Goal: Check status: Check status

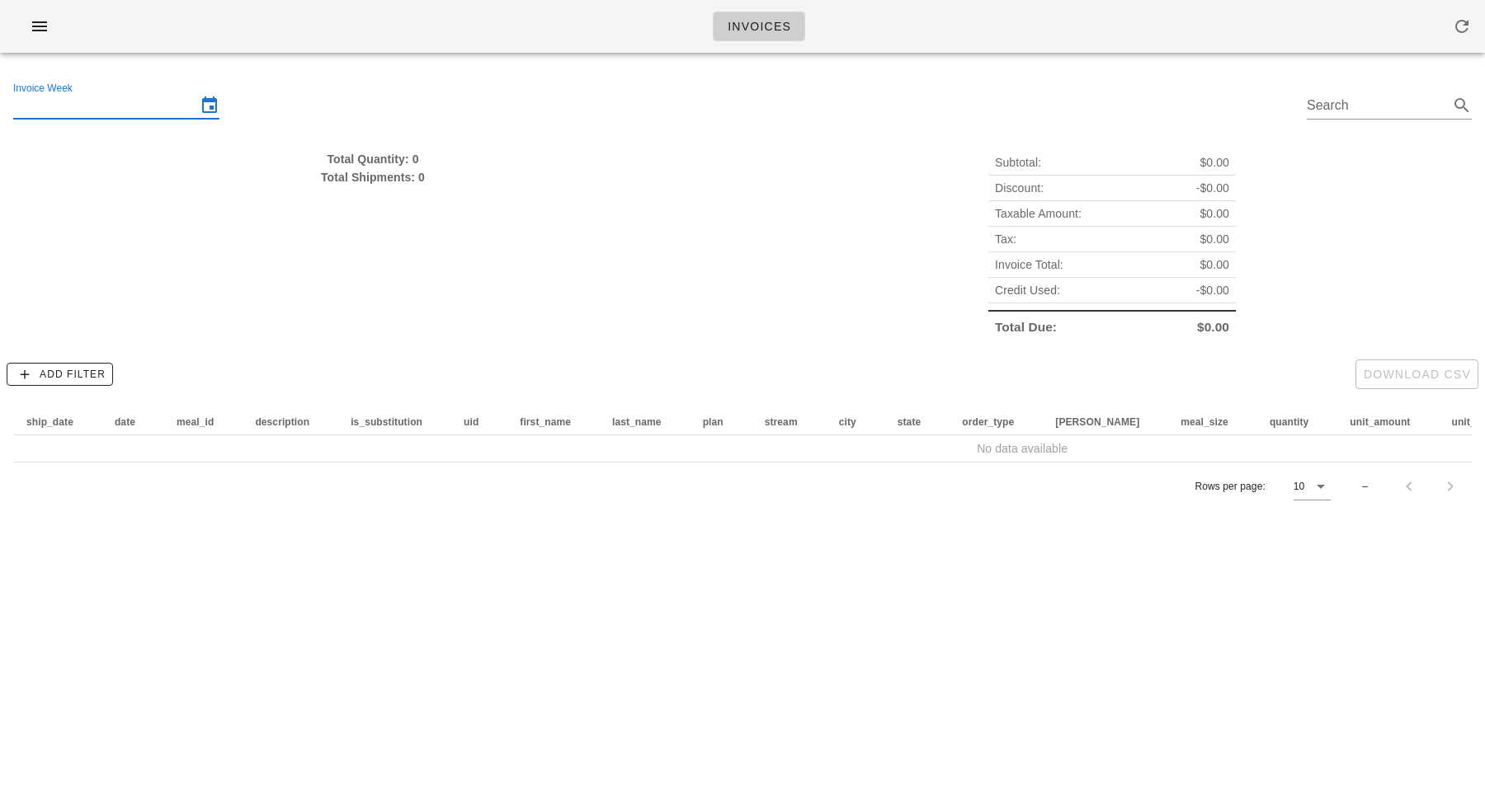
click at [71, 106] on input "Invoice Week" at bounding box center [104, 105] width 183 height 27
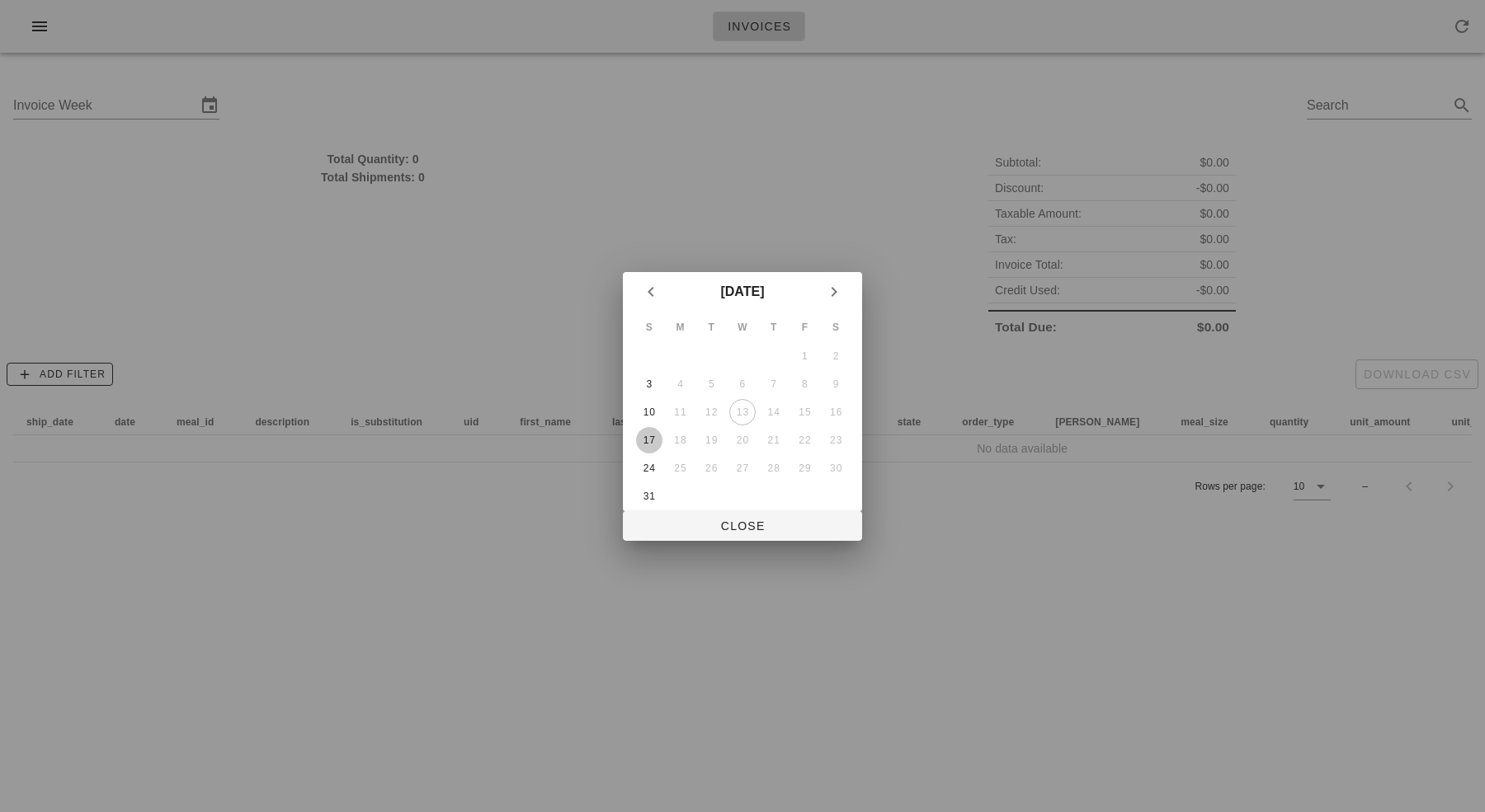
click at [655, 432] on button "17" at bounding box center [648, 440] width 27 height 27
click at [737, 535] on button "Close" at bounding box center [742, 526] width 239 height 30
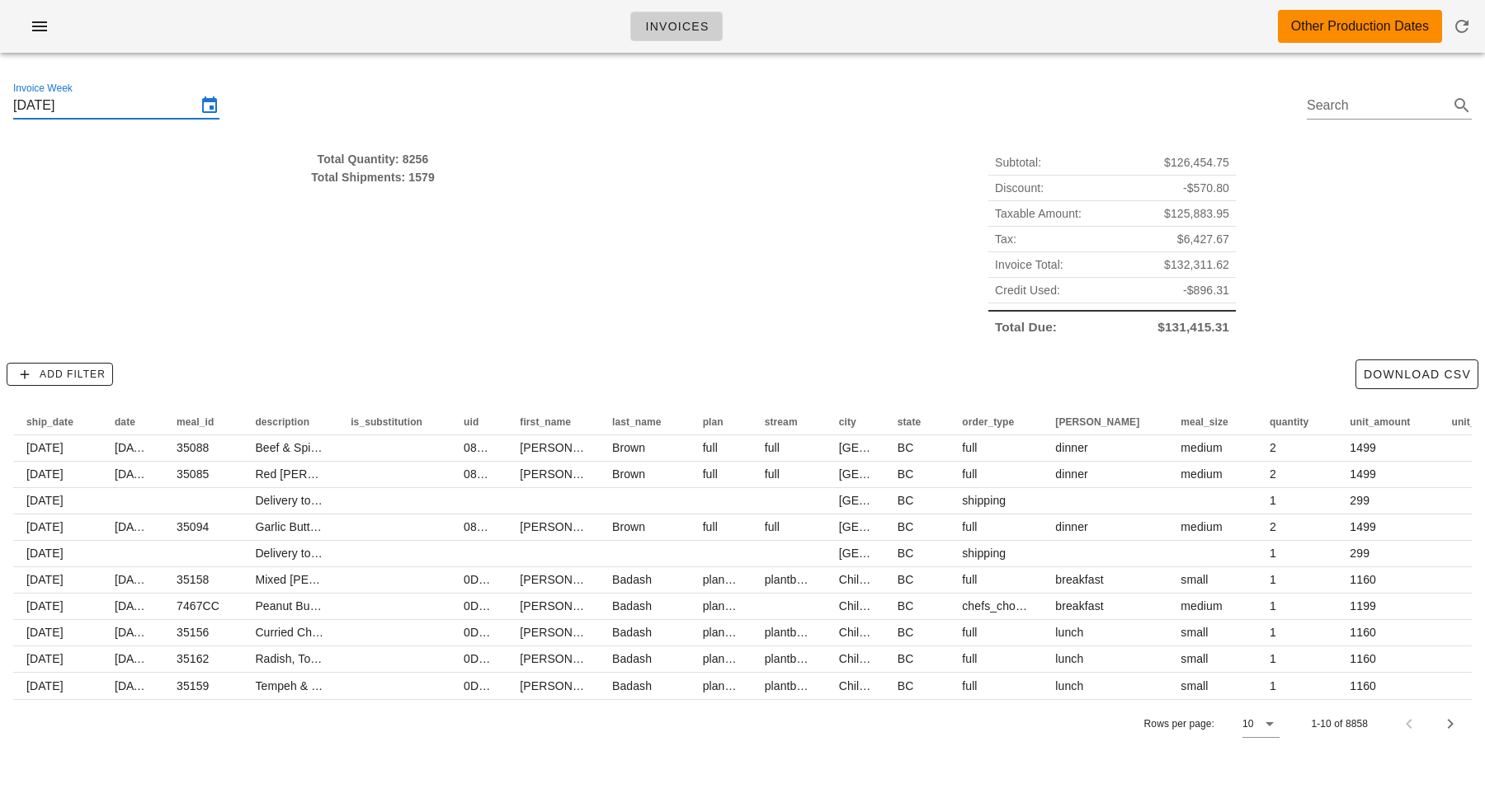
click at [410, 159] on div "Total Quantity: 8256" at bounding box center [372, 159] width 719 height 18
type input "[DATE]"
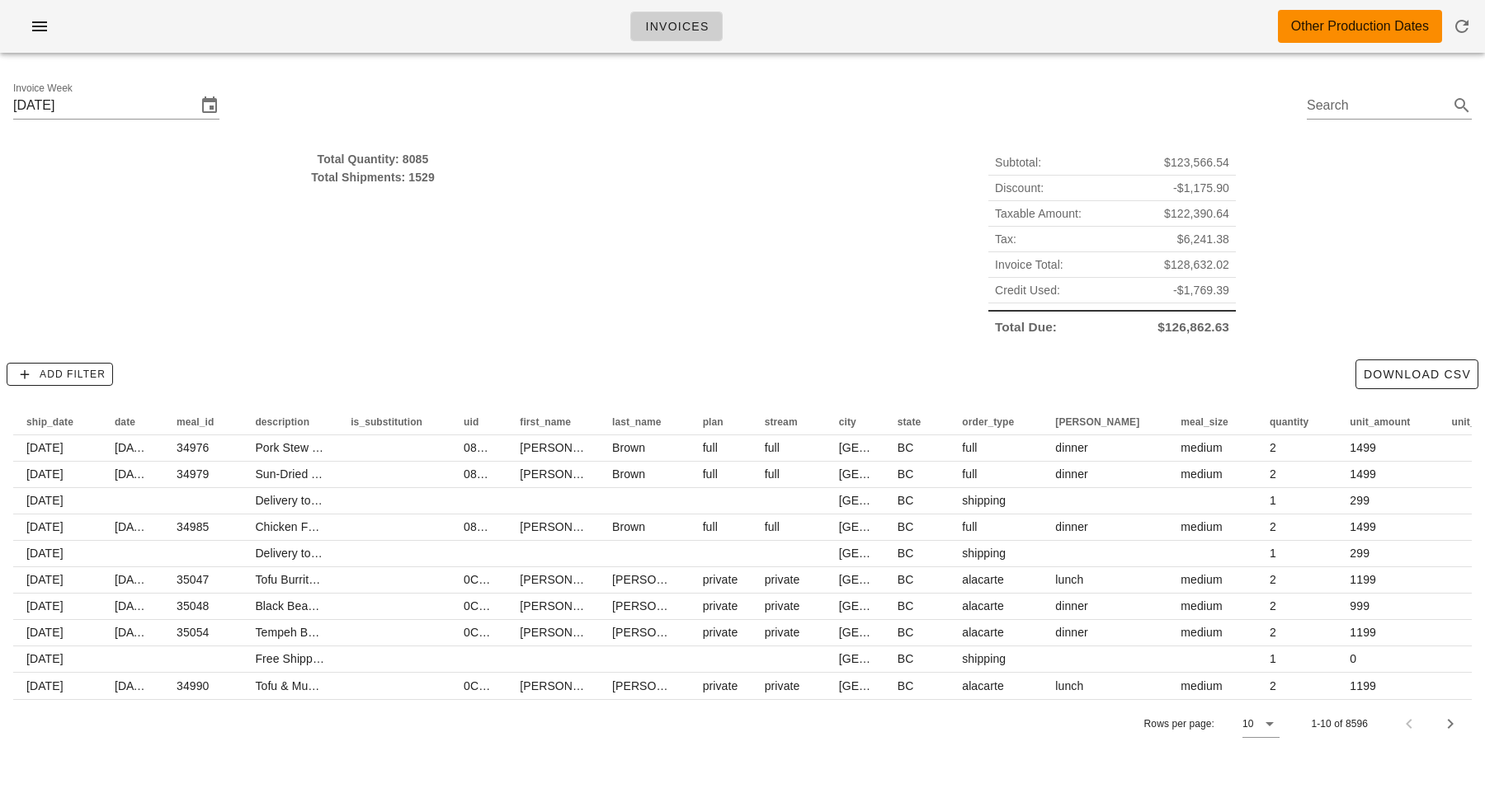
click at [532, 62] on div "Invoices Other Production Dates" at bounding box center [742, 33] width 1485 height 66
